Goal: Information Seeking & Learning: Learn about a topic

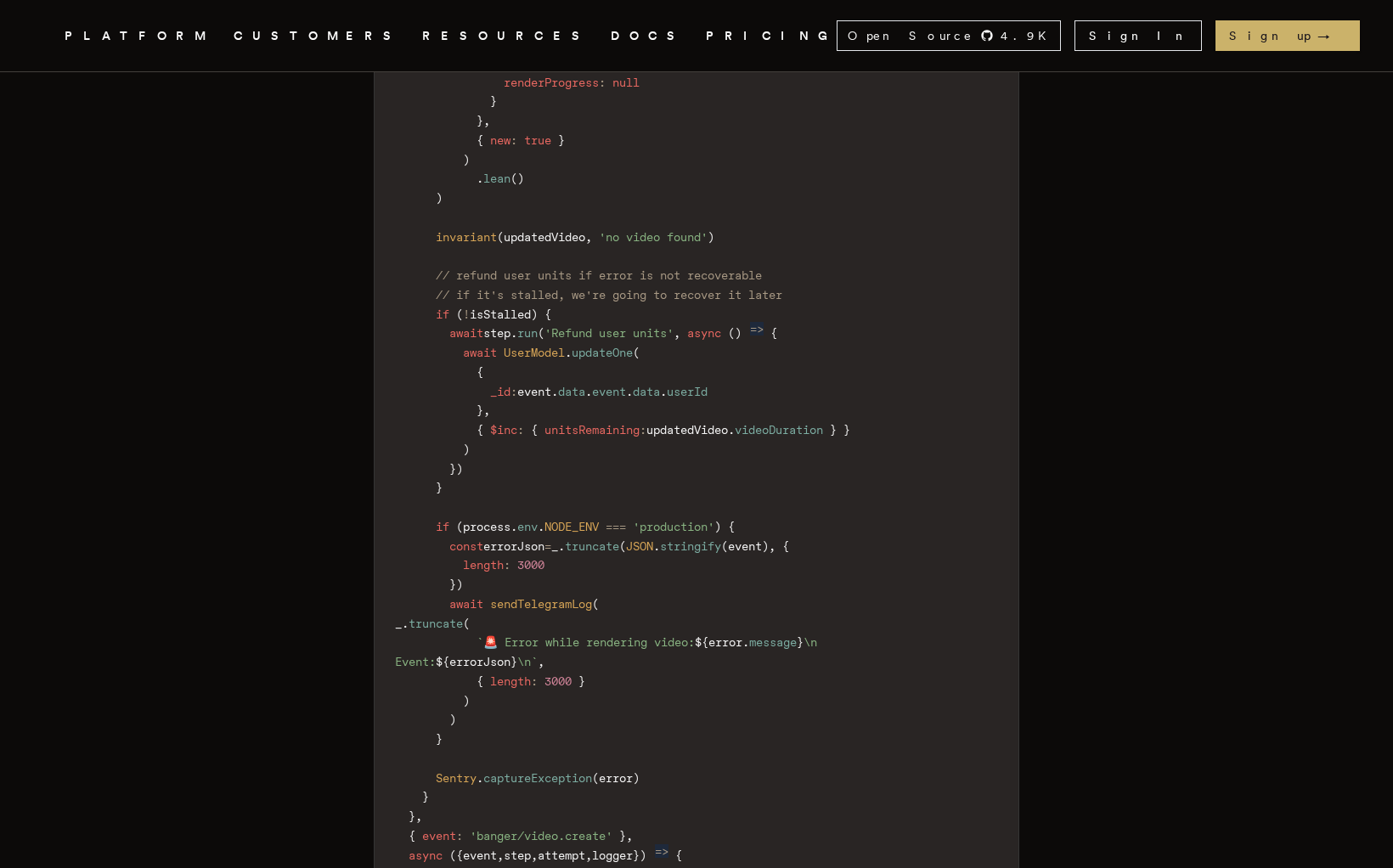
scroll to position [8982, 0]
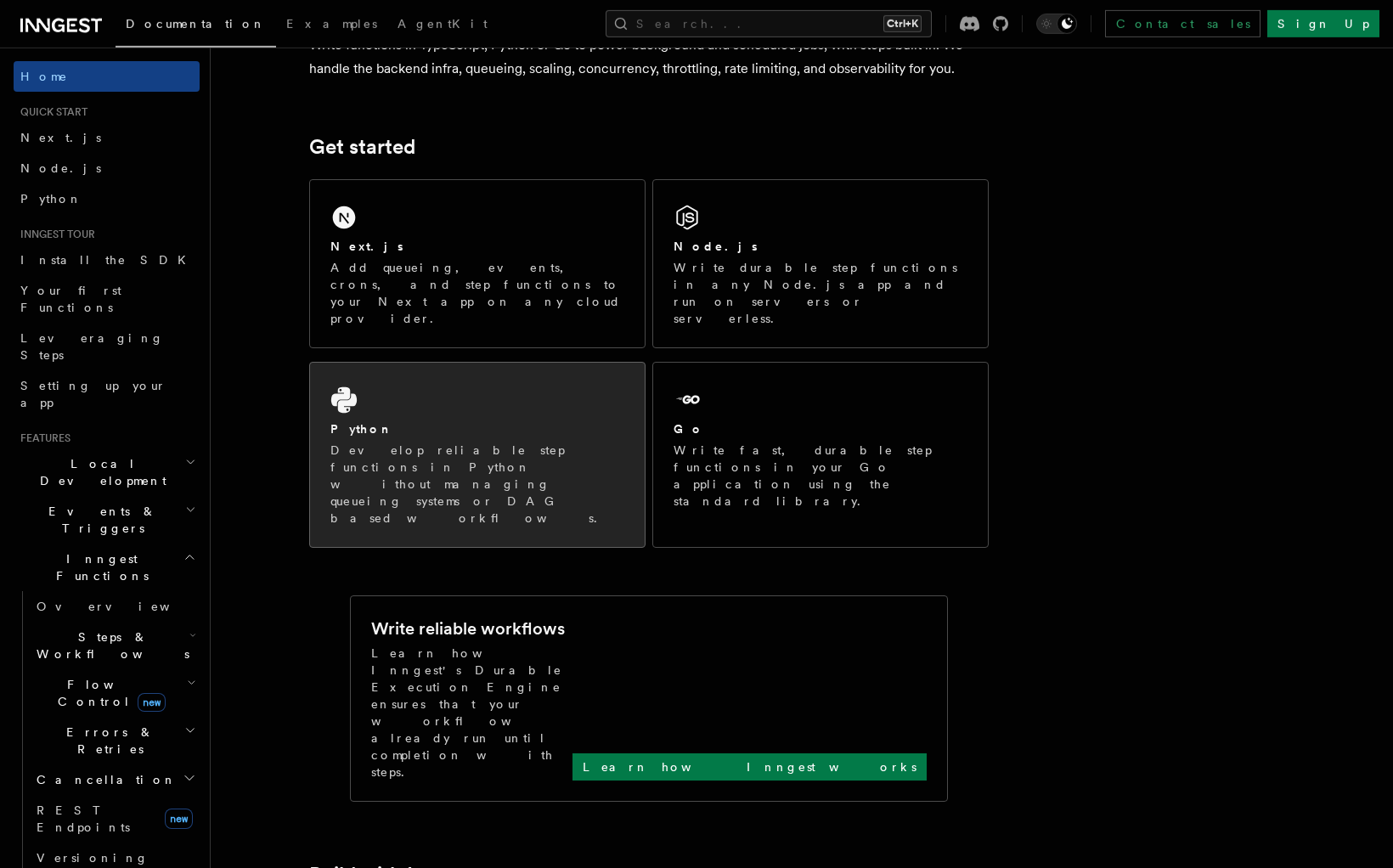
scroll to position [173, 0]
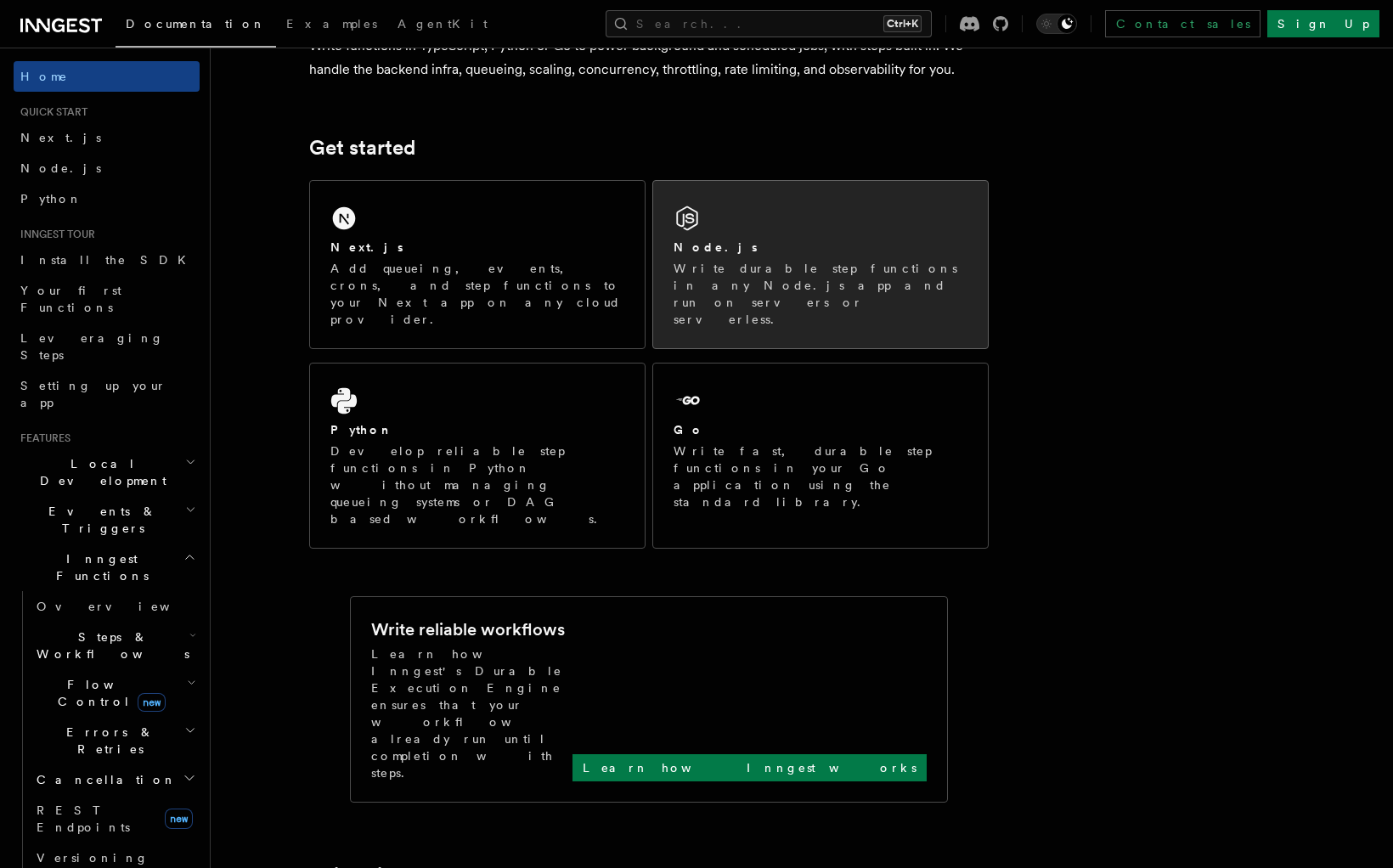
click at [742, 264] on p "Write durable step functions in any Node.js app and run on servers or serverles…" at bounding box center [820, 294] width 294 height 68
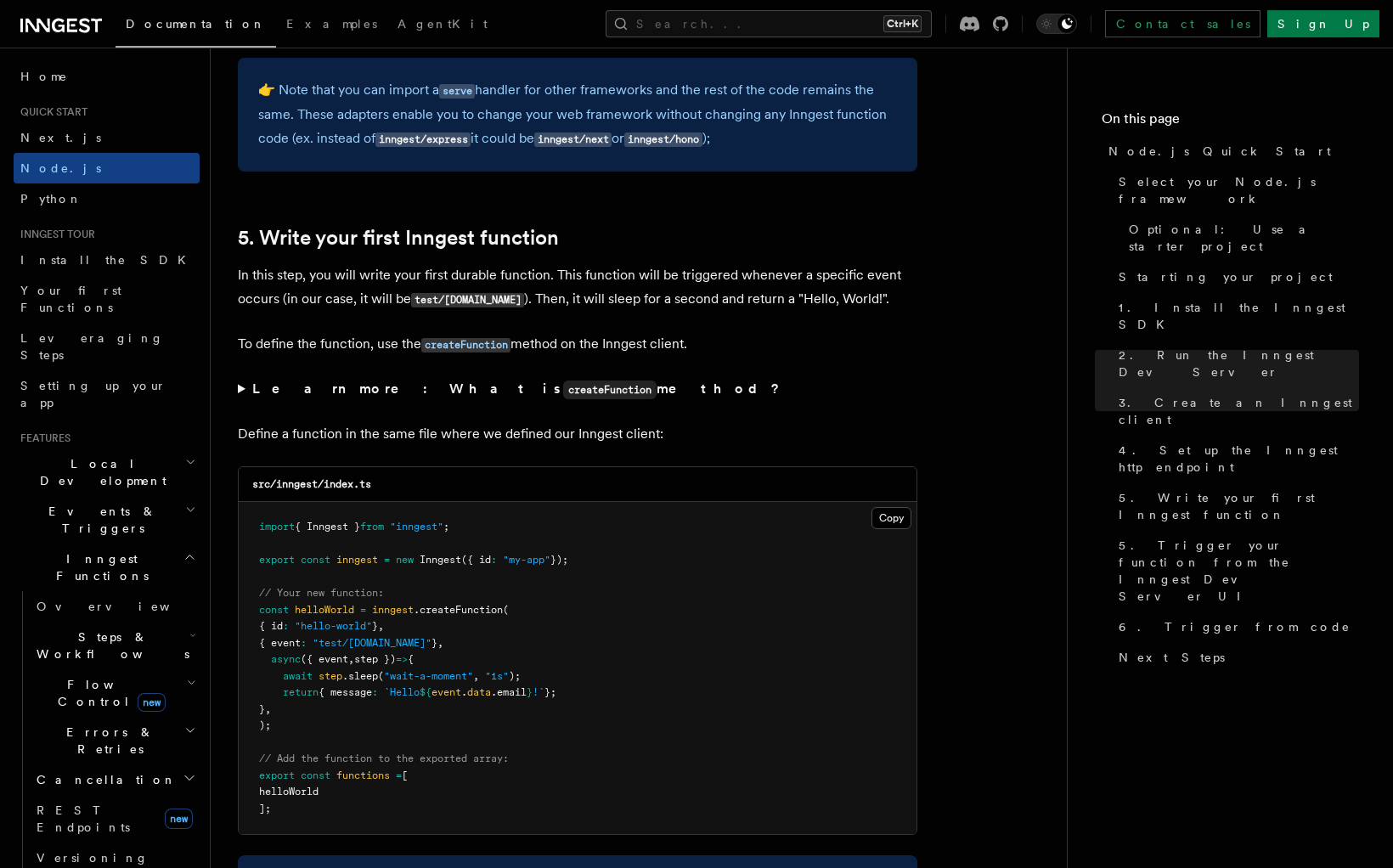
scroll to position [3031, 0]
